Goal: Task Accomplishment & Management: Complete application form

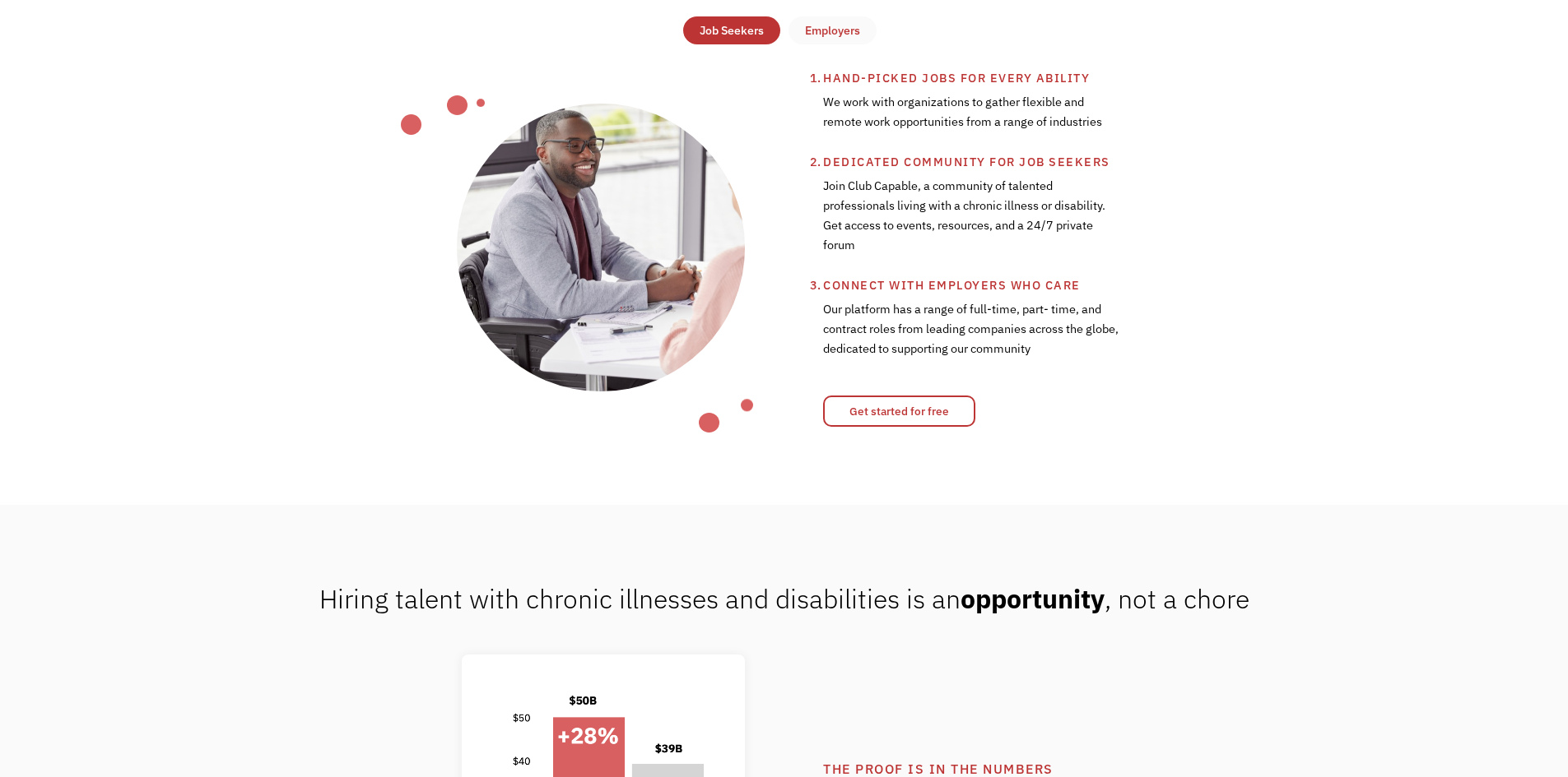
scroll to position [781, 0]
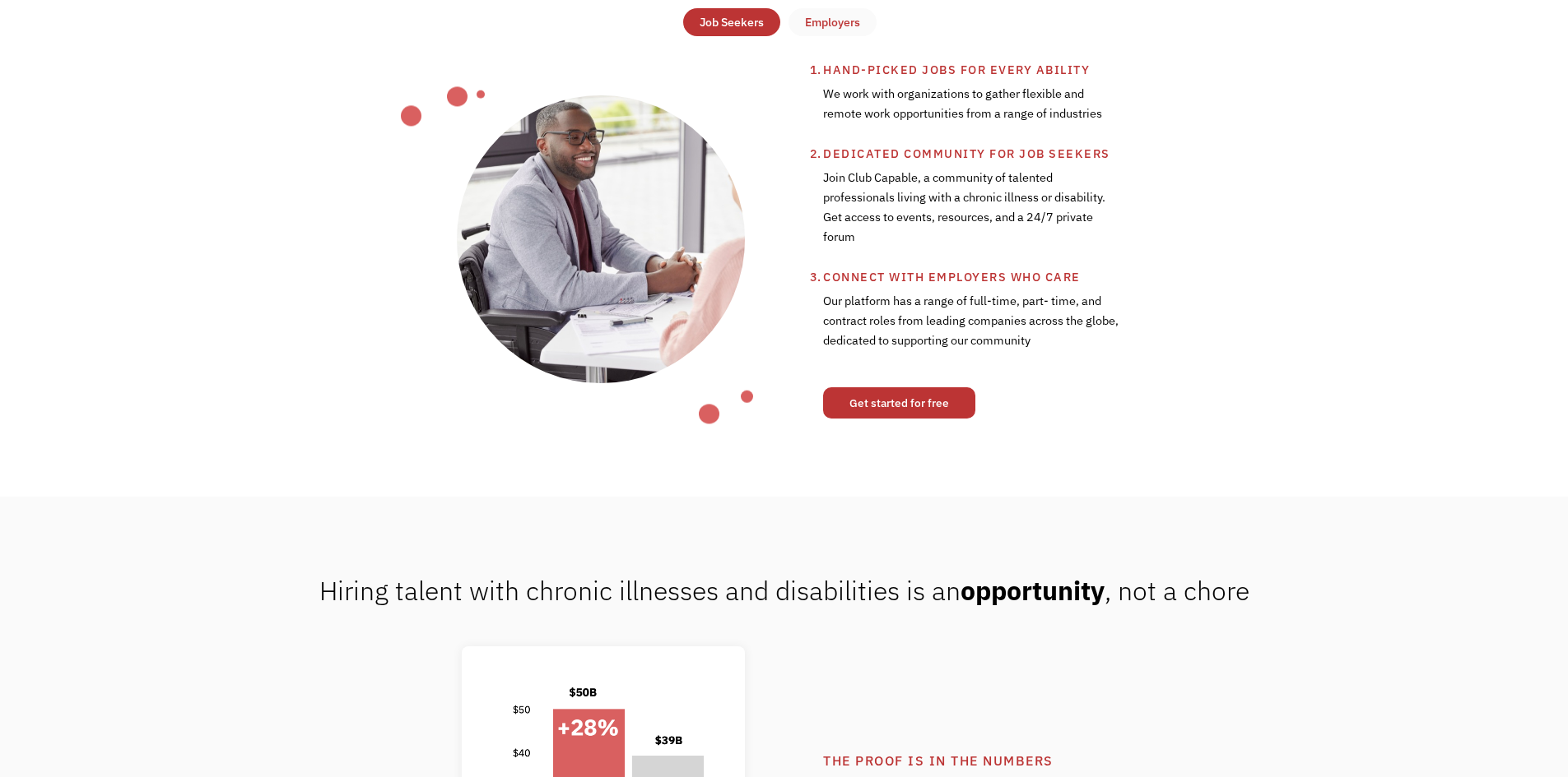
click at [917, 408] on link "Get started for free" at bounding box center [899, 402] width 152 height 31
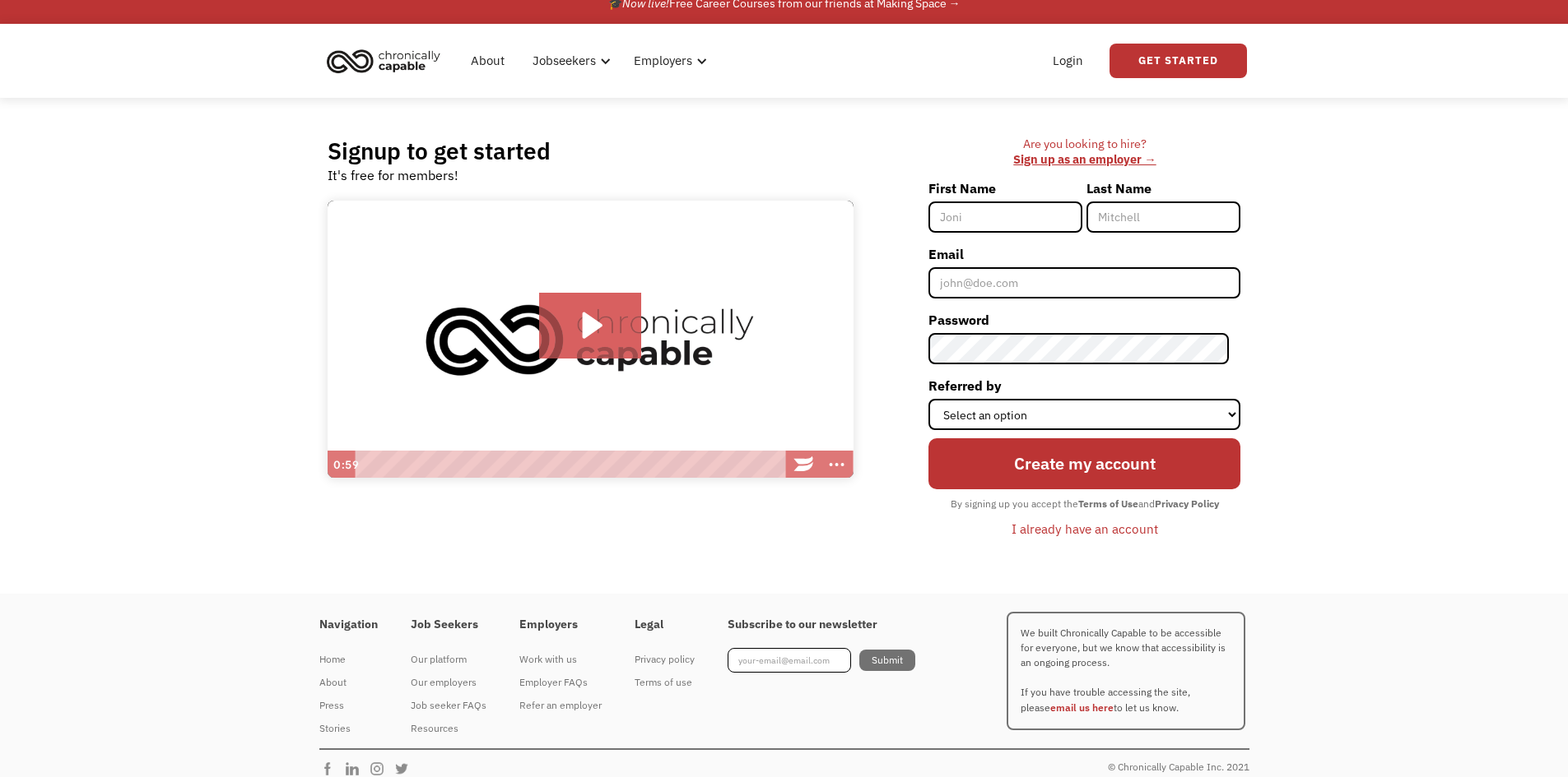
scroll to position [33, 0]
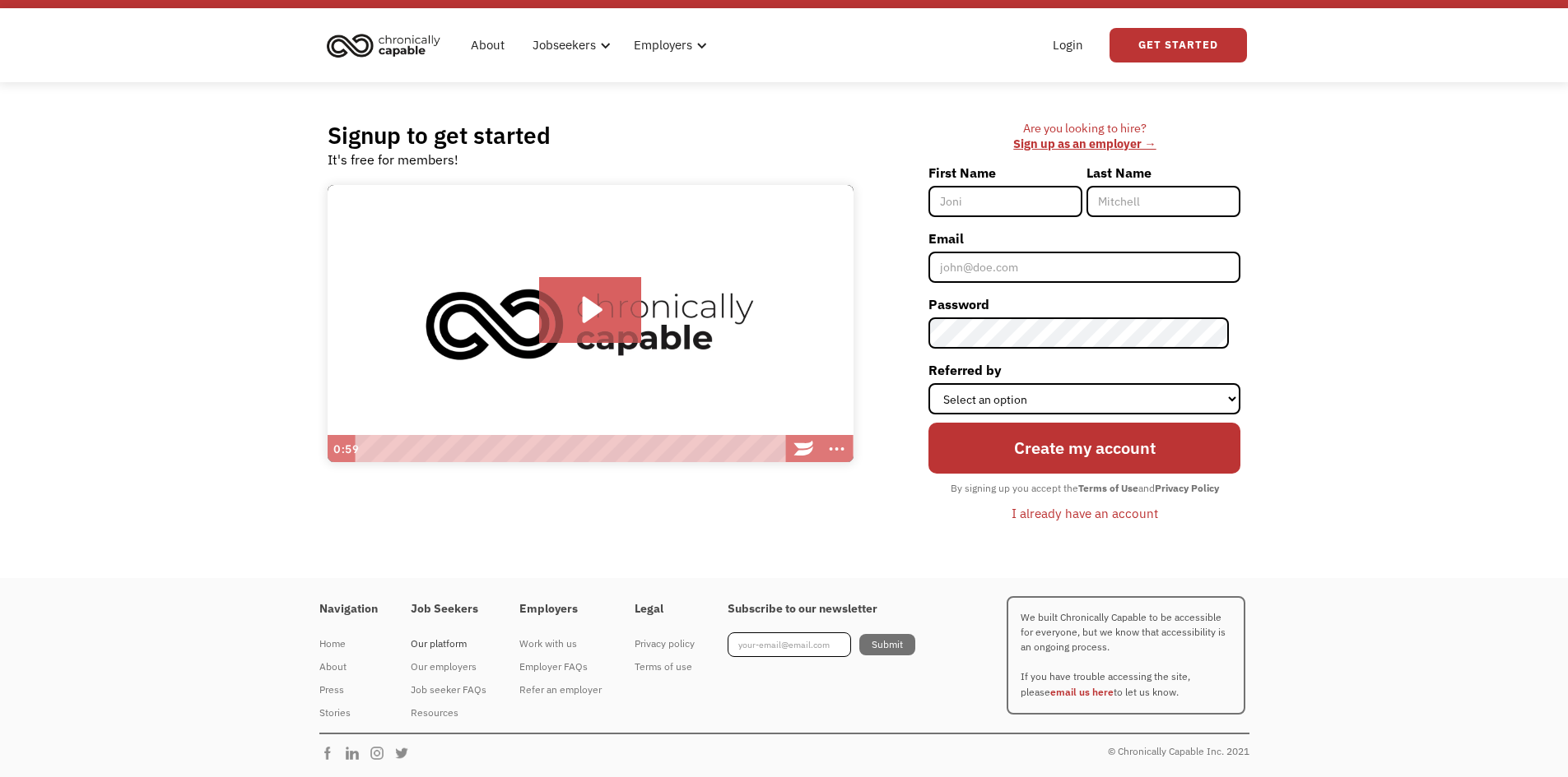
click at [448, 646] on div "Our platform" at bounding box center [448, 644] width 75 height 20
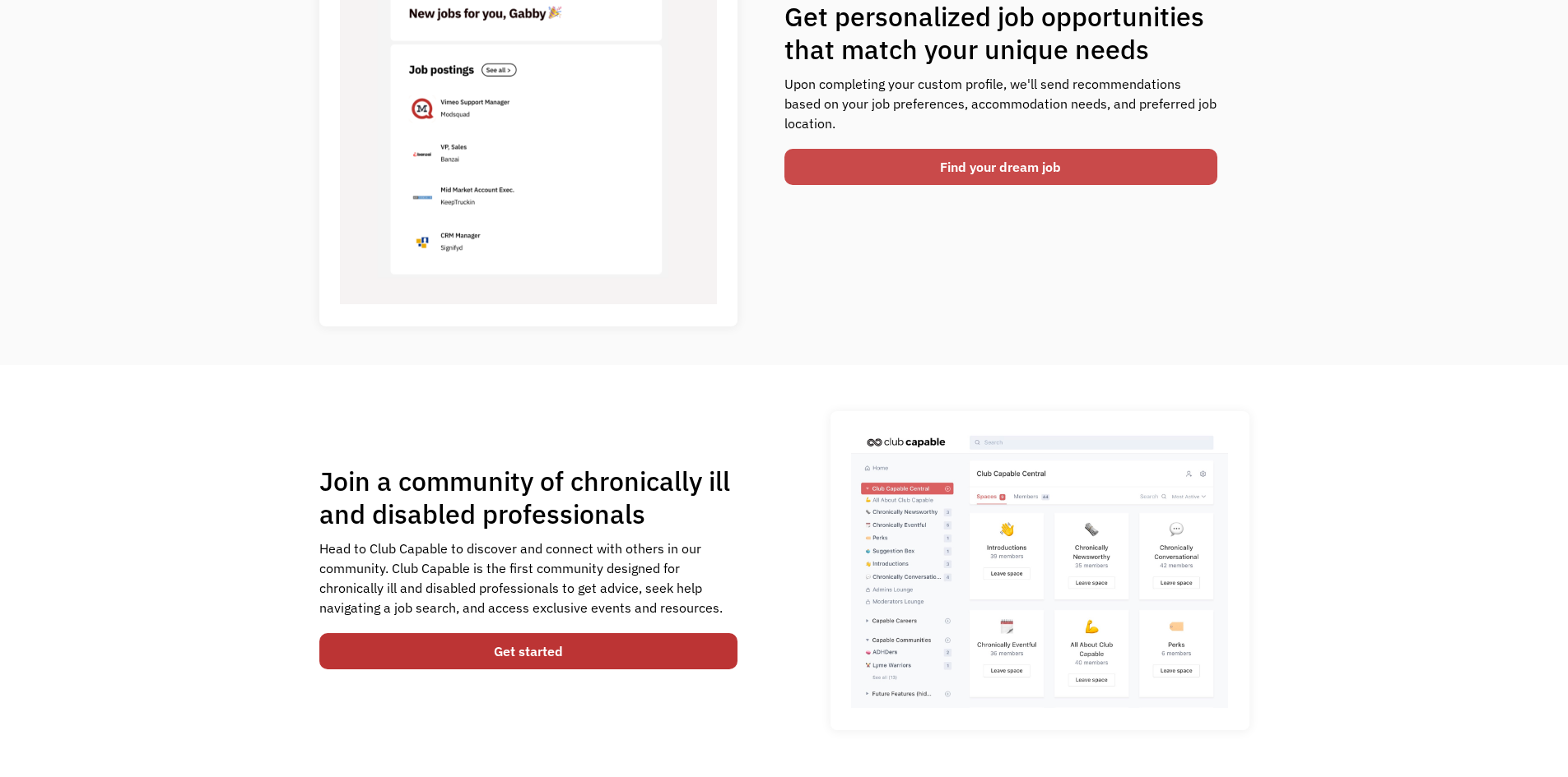
scroll to position [759, 0]
click at [1053, 174] on link "Find your dream job" at bounding box center [1001, 167] width 433 height 36
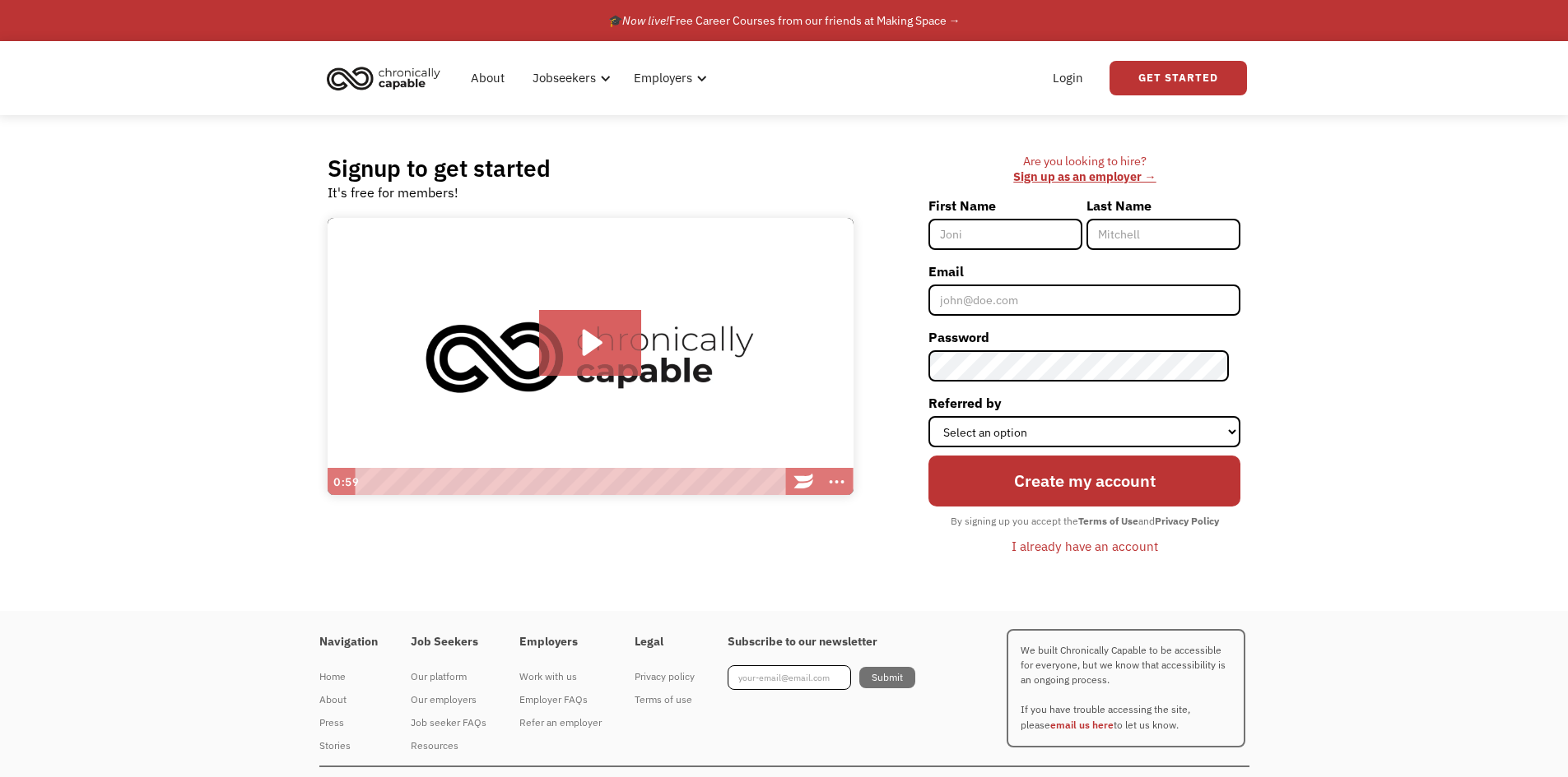
scroll to position [33, 0]
